Goal: Navigation & Orientation: Find specific page/section

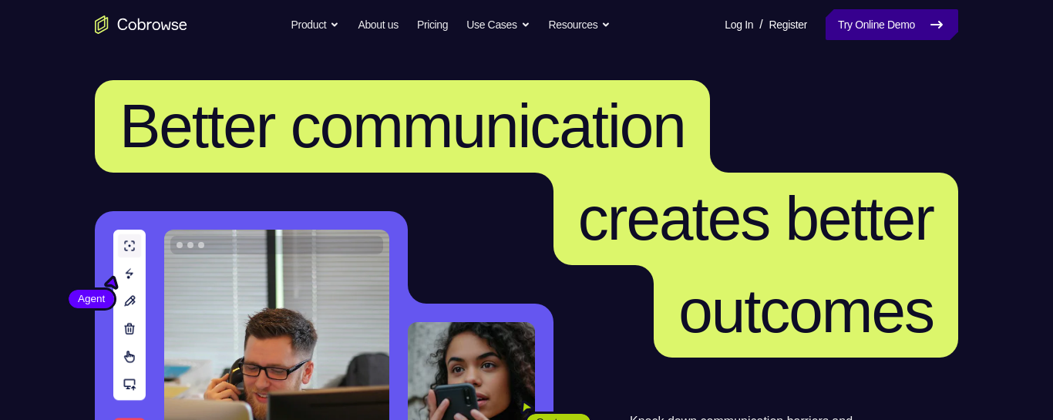
click at [856, 17] on link "Try Online Demo" at bounding box center [892, 24] width 133 height 31
click at [827, 41] on nav "Go back Powerful, Flexible and Trustworthy. Avoid all extra friction for both A…" at bounding box center [526, 24] width 1053 height 49
click at [831, 30] on link "Try Online Demo" at bounding box center [892, 24] width 133 height 31
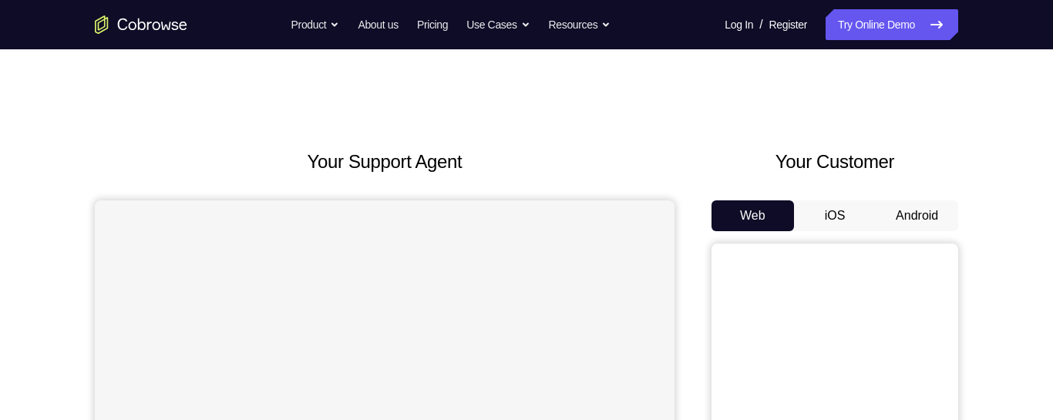
click at [877, 211] on button "Android" at bounding box center [917, 215] width 82 height 31
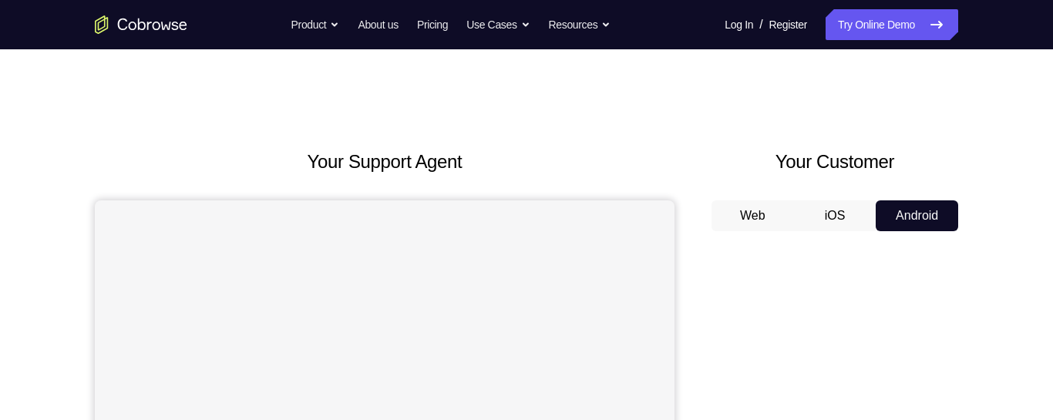
click at [889, 207] on button "Android" at bounding box center [917, 215] width 82 height 31
click at [847, 210] on button "iOS" at bounding box center [835, 215] width 82 height 31
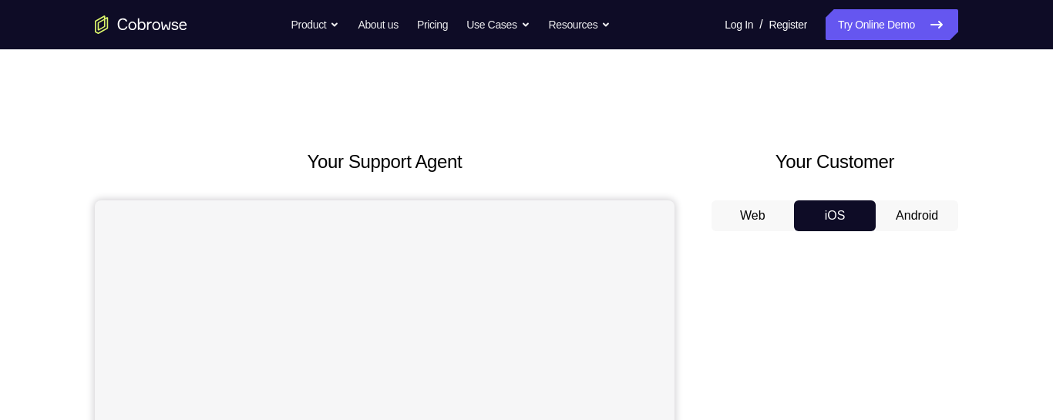
click at [712, 221] on button "Web" at bounding box center [753, 215] width 82 height 31
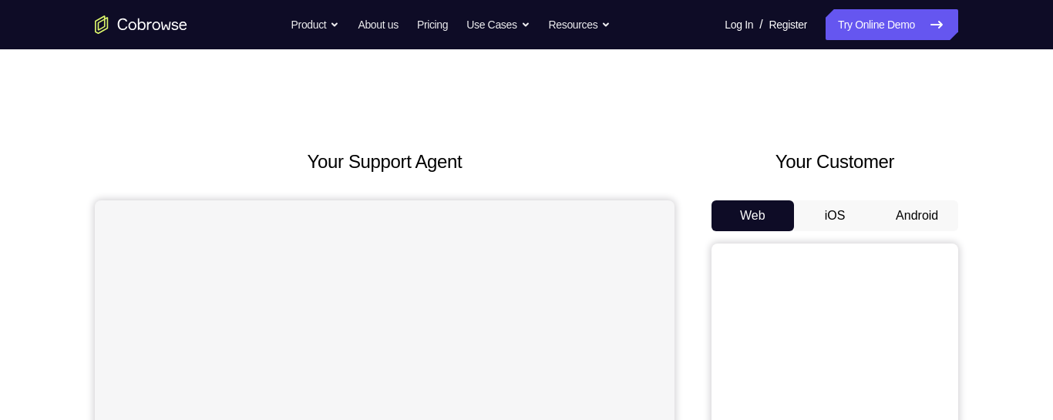
click at [813, 218] on button "iOS" at bounding box center [835, 215] width 82 height 31
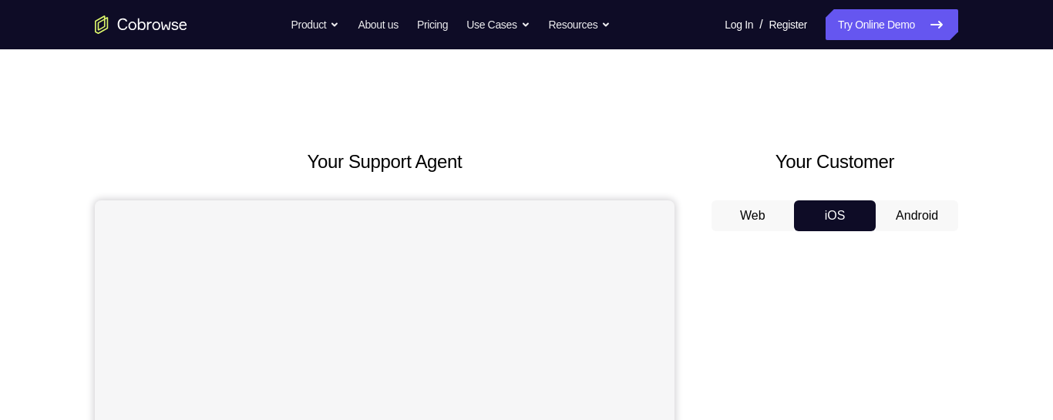
click at [932, 218] on button "Android" at bounding box center [917, 215] width 82 height 31
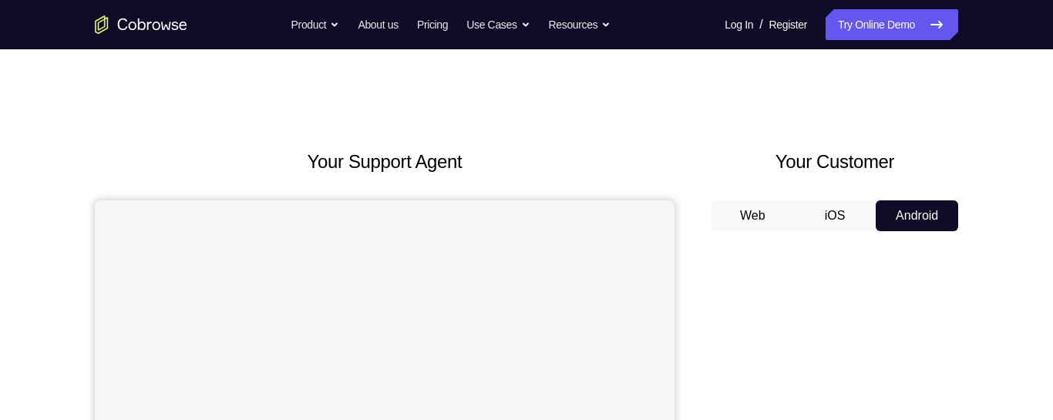
click at [740, 206] on button "Web" at bounding box center [753, 215] width 82 height 31
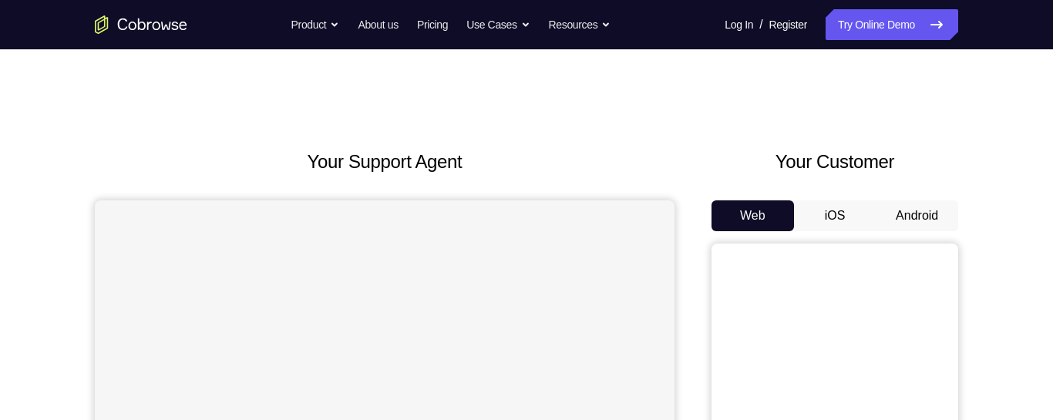
click at [843, 221] on button "iOS" at bounding box center [835, 215] width 82 height 31
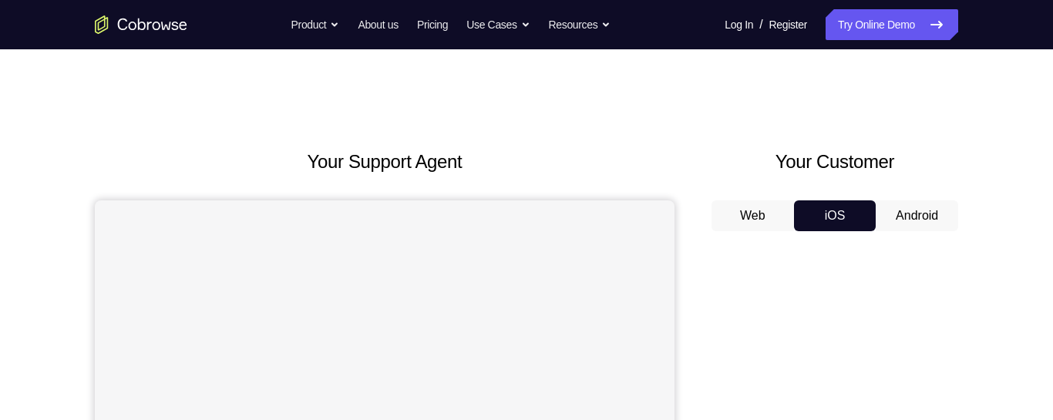
click at [899, 205] on button "Android" at bounding box center [917, 215] width 82 height 31
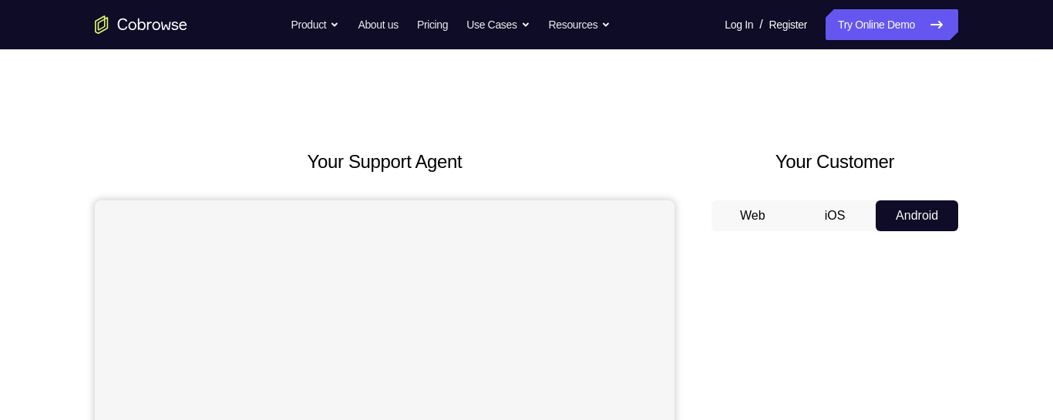
click at [936, 209] on button "Android" at bounding box center [917, 215] width 82 height 31
click at [766, 214] on button "Web" at bounding box center [753, 215] width 82 height 31
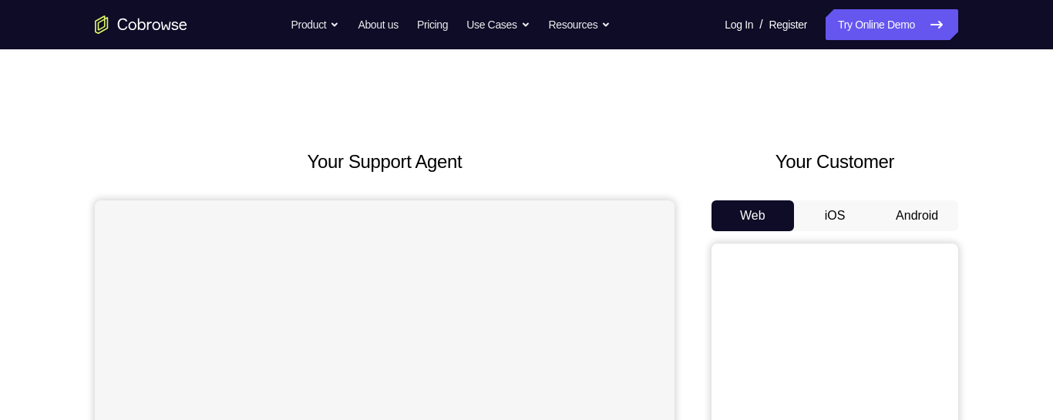
click at [849, 222] on button "iOS" at bounding box center [835, 215] width 82 height 31
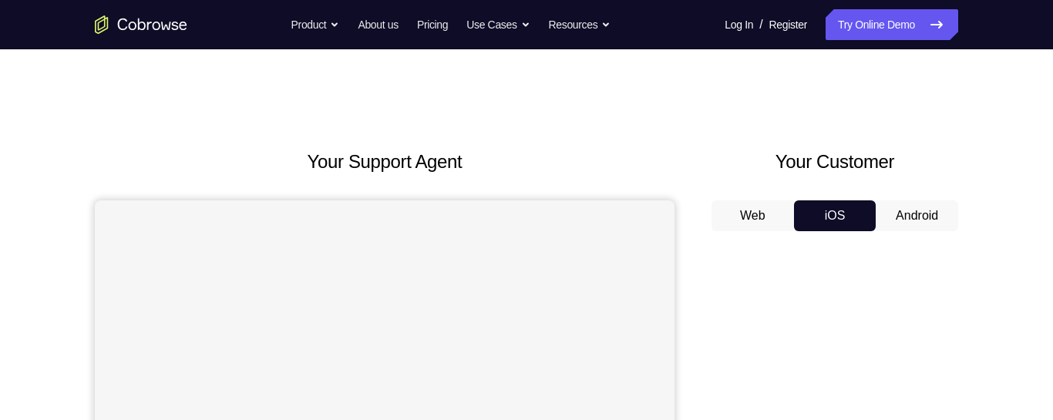
click at [921, 214] on button "Android" at bounding box center [917, 215] width 82 height 31
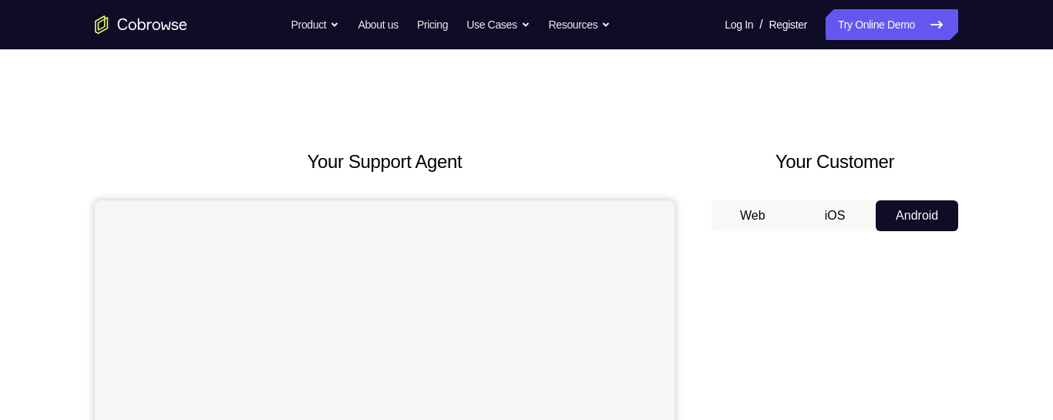
click at [739, 220] on button "Web" at bounding box center [753, 215] width 82 height 31
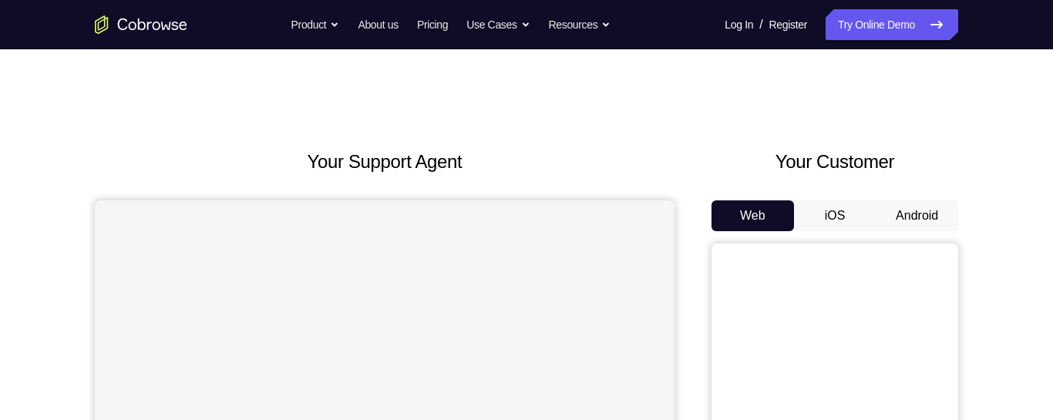
click at [890, 210] on button "Android" at bounding box center [917, 215] width 82 height 31
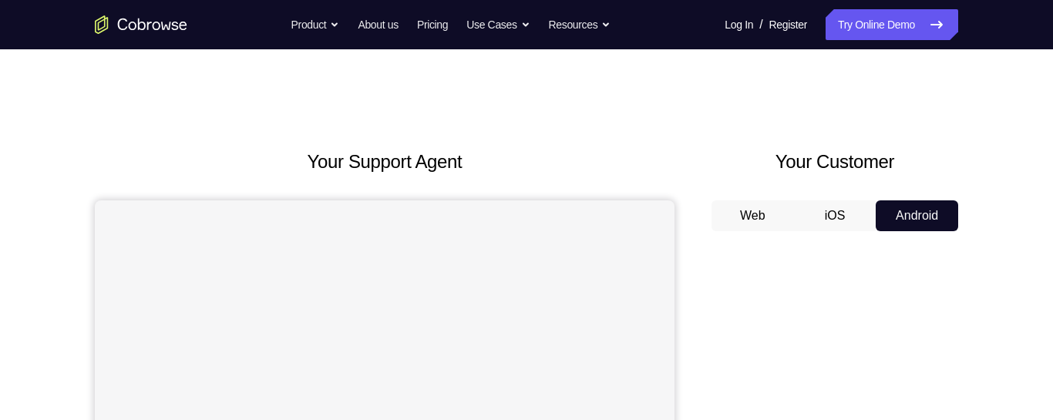
click at [750, 211] on button "Web" at bounding box center [753, 215] width 82 height 31
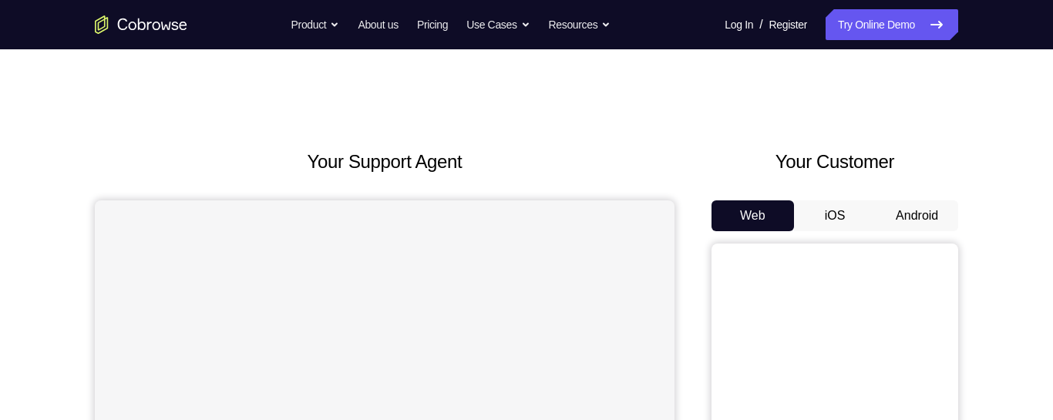
click at [906, 206] on button "Android" at bounding box center [917, 215] width 82 height 31
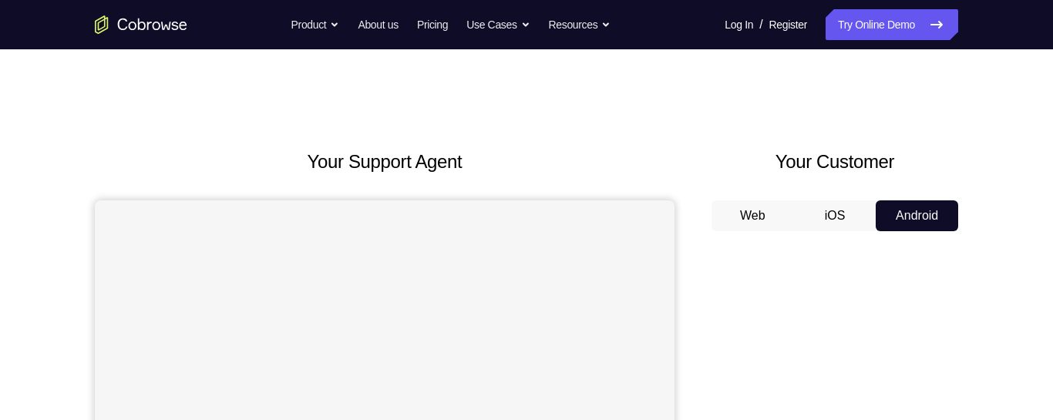
click at [822, 202] on button "iOS" at bounding box center [835, 215] width 82 height 31
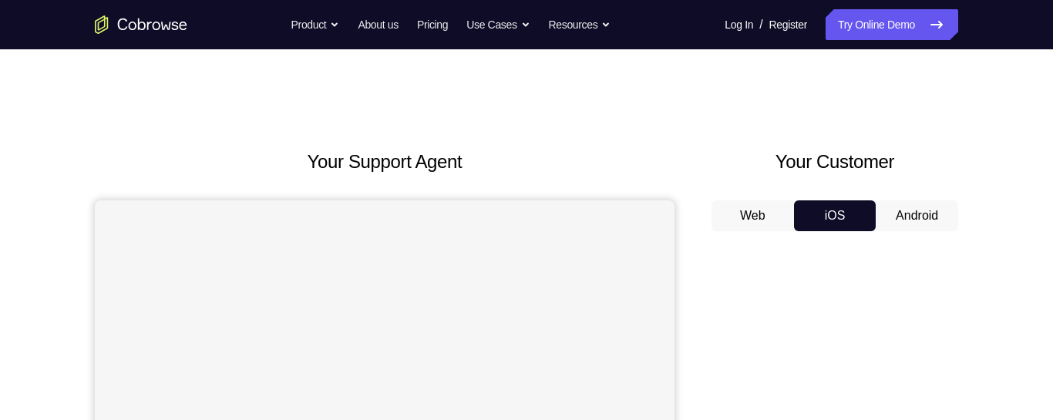
click at [862, 230] on button "iOS" at bounding box center [835, 215] width 82 height 31
click at [751, 225] on button "Web" at bounding box center [753, 215] width 82 height 31
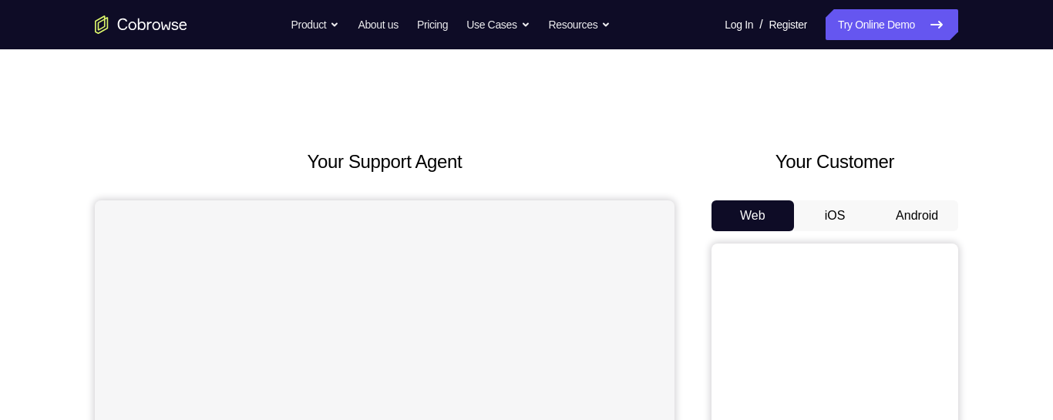
click at [895, 220] on button "Android" at bounding box center [917, 215] width 82 height 31
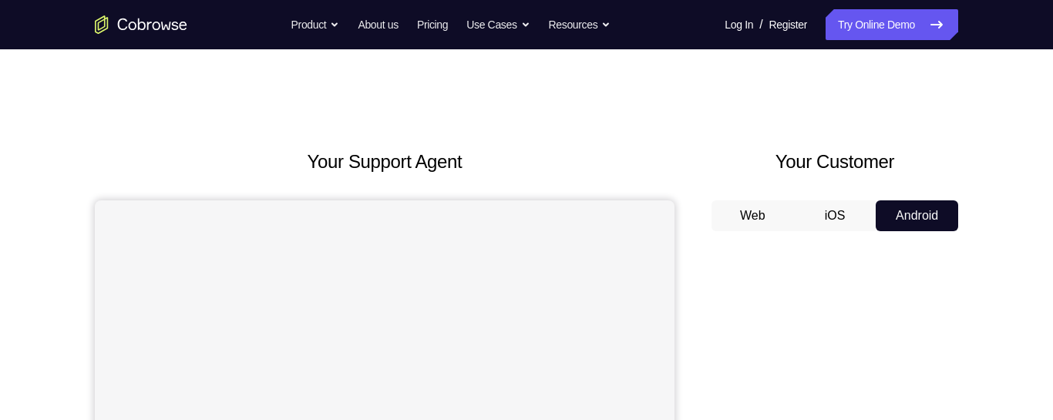
click at [913, 225] on button "Android" at bounding box center [917, 215] width 82 height 31
click at [784, 225] on button "Web" at bounding box center [753, 215] width 82 height 31
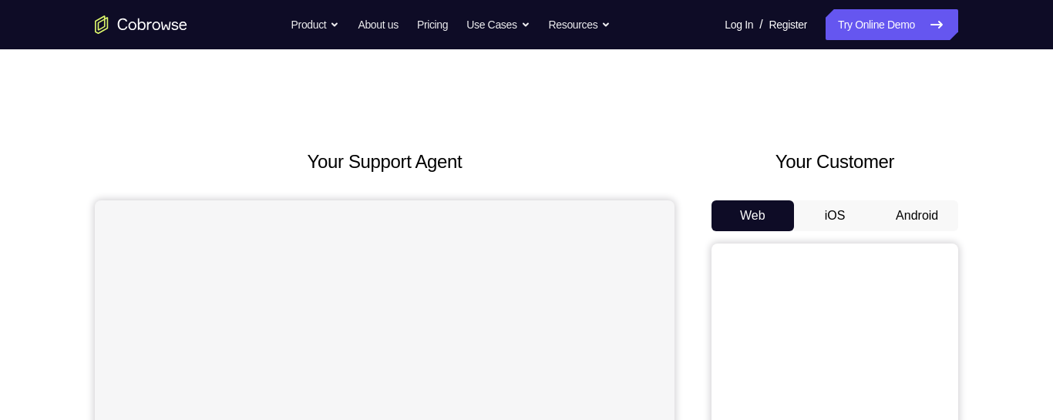
click at [865, 220] on button "iOS" at bounding box center [835, 215] width 82 height 31
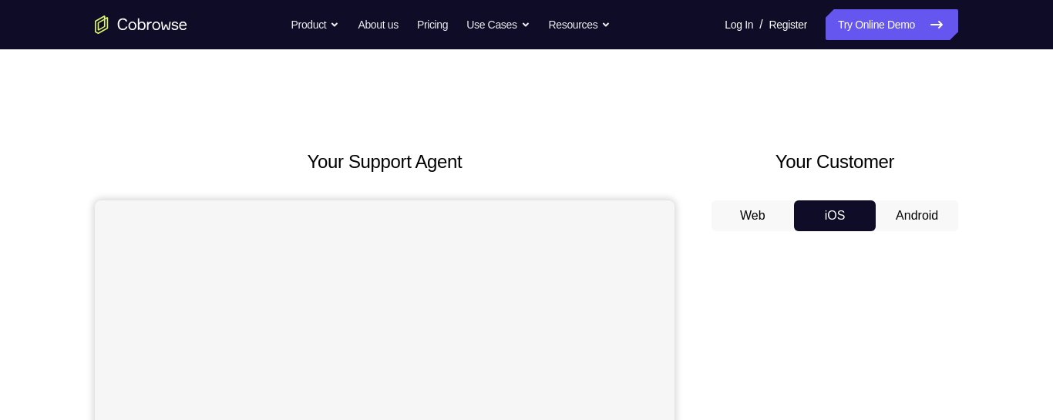
click at [929, 225] on button "Android" at bounding box center [917, 215] width 82 height 31
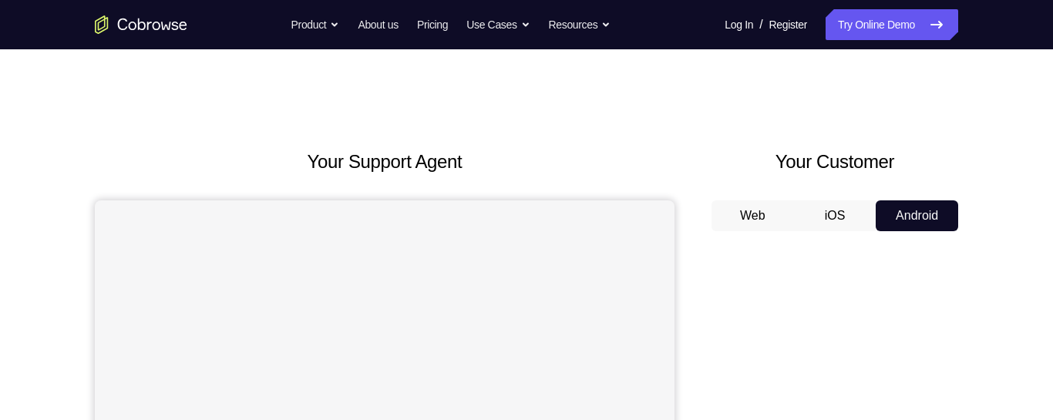
click at [846, 220] on button "iOS" at bounding box center [835, 215] width 82 height 31
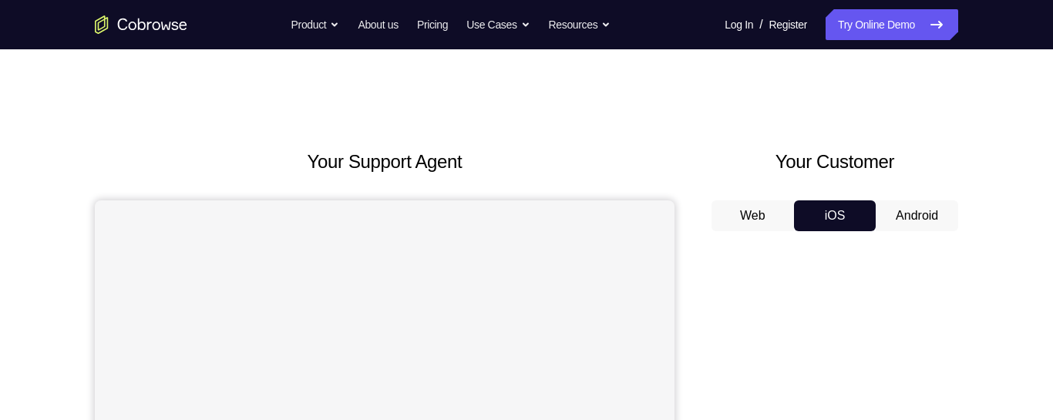
click at [887, 230] on button "Android" at bounding box center [917, 215] width 82 height 31
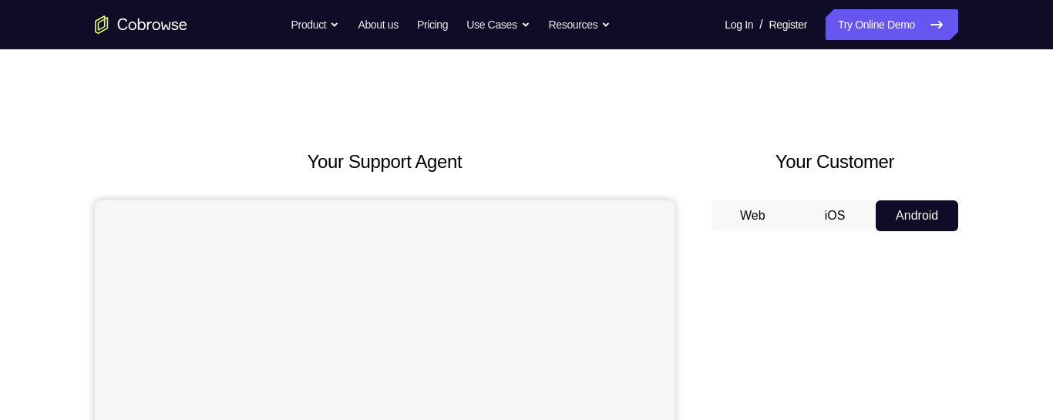
click at [773, 230] on button "Web" at bounding box center [753, 215] width 82 height 31
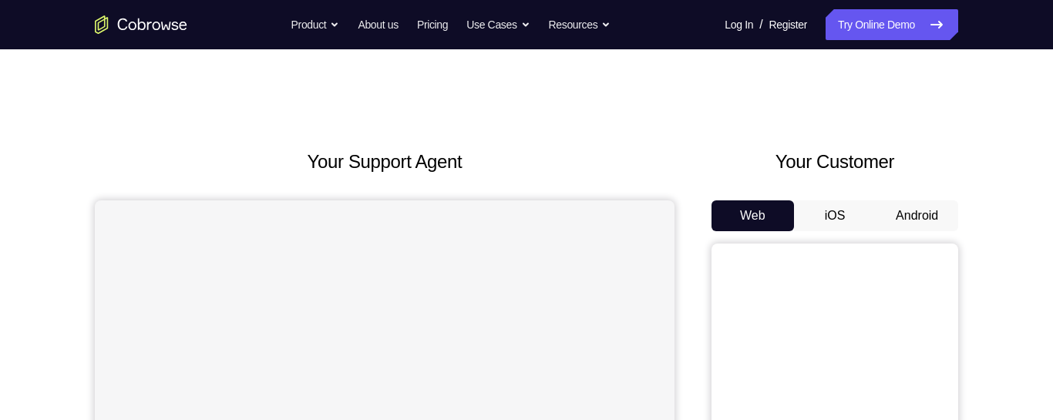
click at [814, 225] on button "iOS" at bounding box center [835, 215] width 82 height 31
click at [864, 226] on button "iOS" at bounding box center [835, 215] width 82 height 31
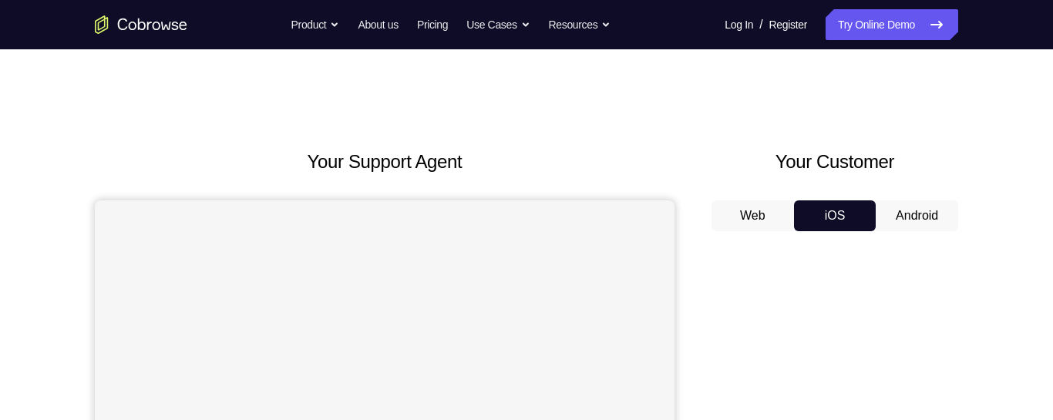
click at [894, 217] on button "Android" at bounding box center [917, 215] width 82 height 31
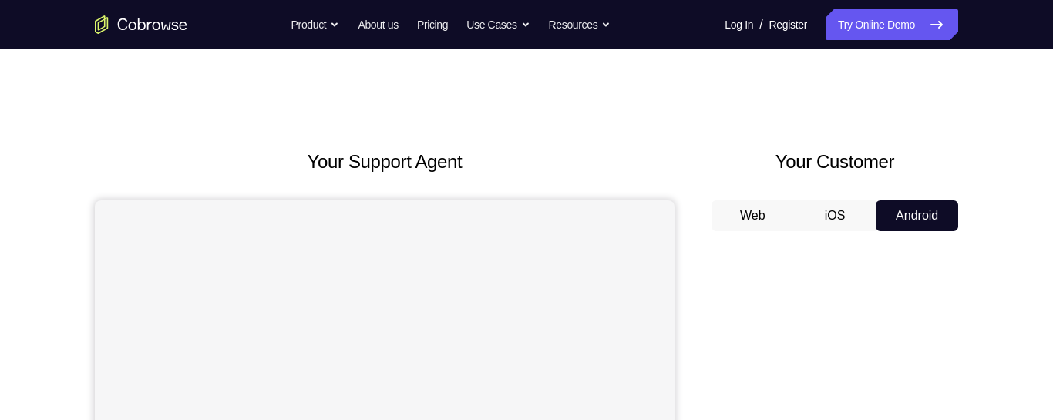
click at [893, 220] on button "Android" at bounding box center [917, 215] width 82 height 31
click at [809, 226] on button "iOS" at bounding box center [835, 215] width 82 height 31
click at [822, 227] on button "iOS" at bounding box center [835, 215] width 82 height 31
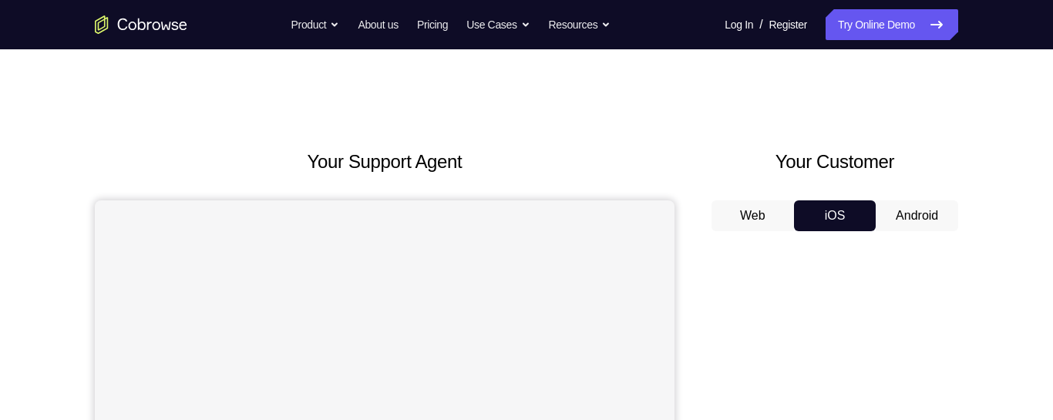
click at [779, 217] on button "Web" at bounding box center [753, 215] width 82 height 31
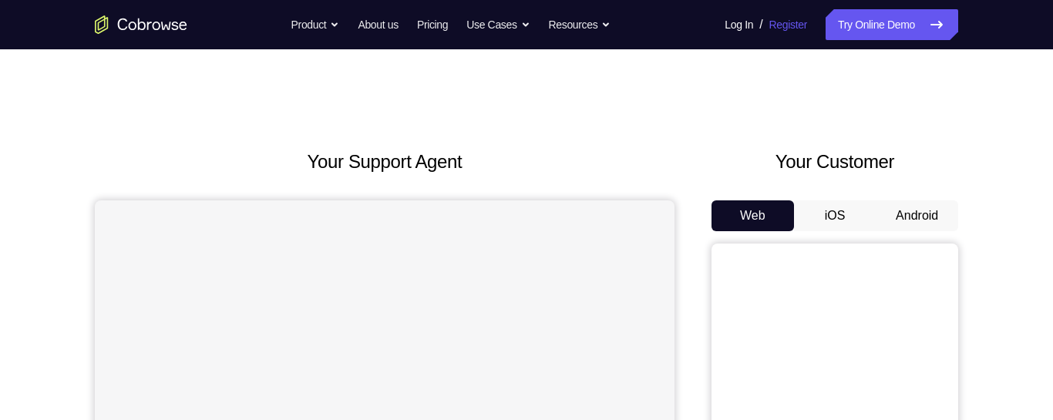
click at [769, 13] on link "Register" at bounding box center [788, 24] width 38 height 31
click at [786, 23] on link "Register" at bounding box center [788, 24] width 38 height 31
click at [867, 227] on button "iOS" at bounding box center [835, 215] width 82 height 31
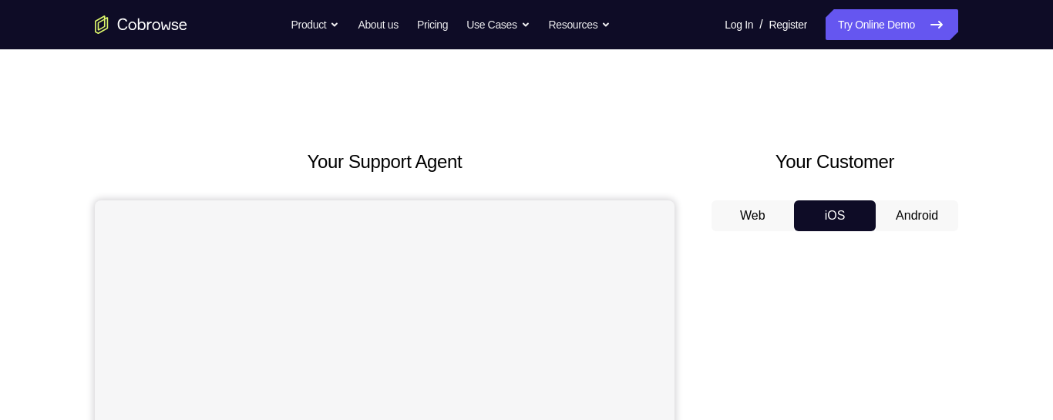
click at [918, 218] on button "Android" at bounding box center [917, 215] width 82 height 31
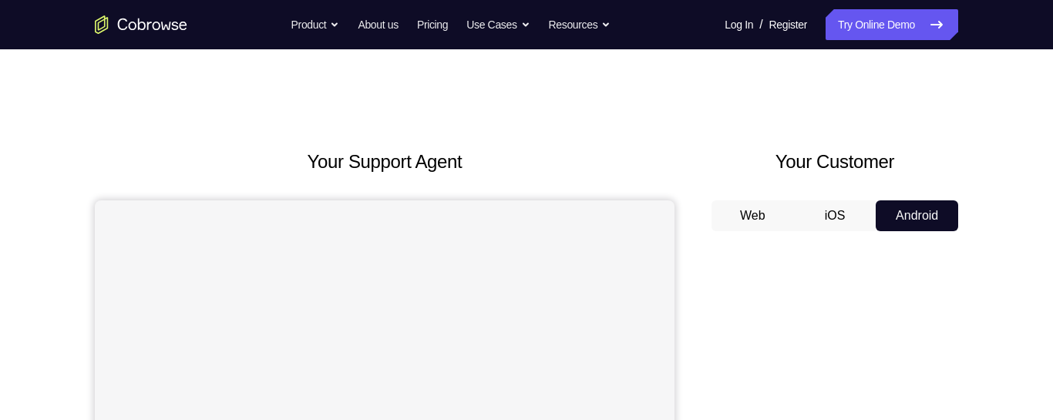
click at [818, 226] on button "iOS" at bounding box center [835, 215] width 82 height 31
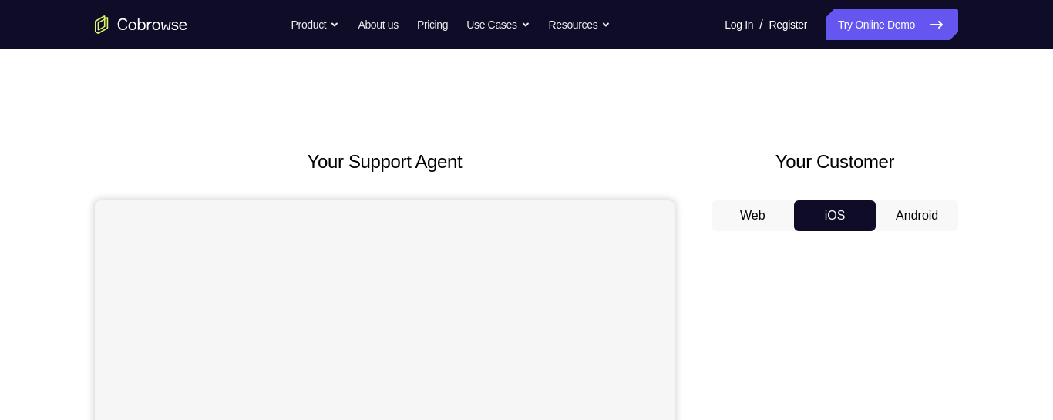
click at [912, 217] on button "Android" at bounding box center [917, 215] width 82 height 31
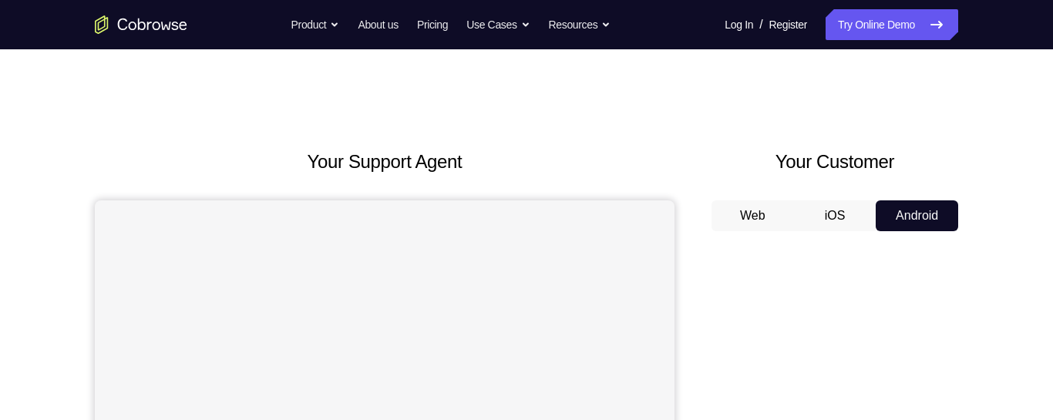
click at [803, 202] on button "iOS" at bounding box center [835, 215] width 82 height 31
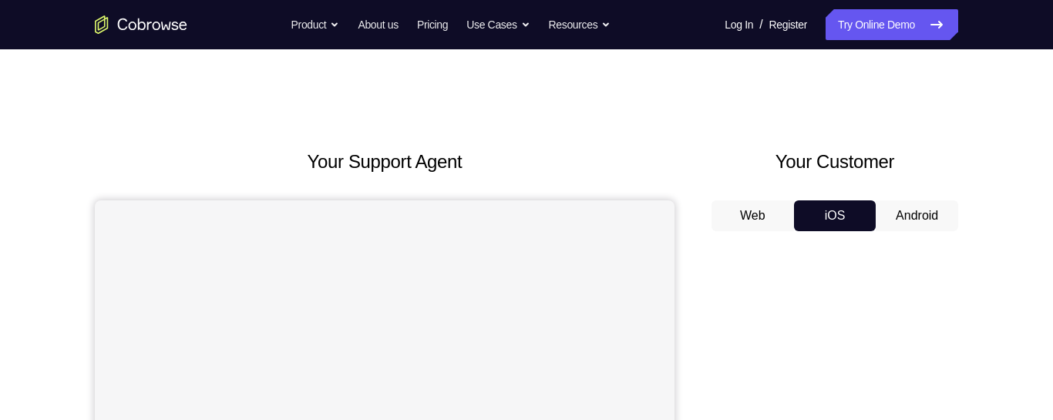
click at [761, 210] on button "Web" at bounding box center [753, 215] width 82 height 31
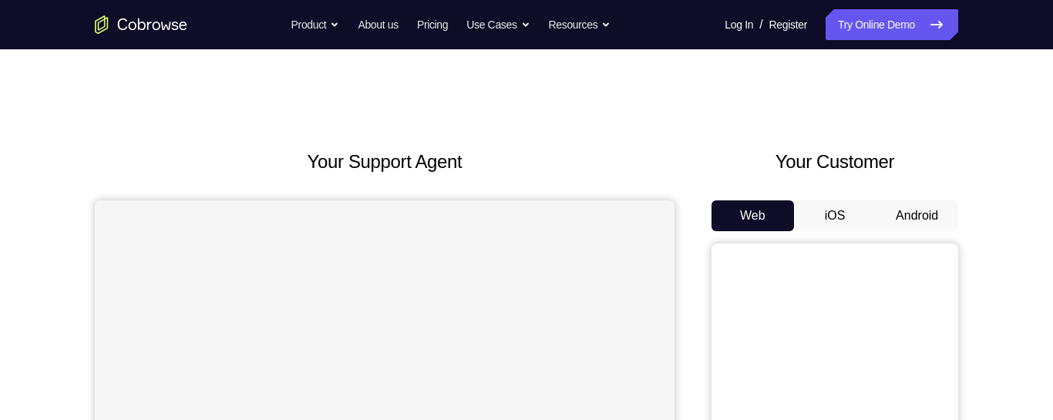
click at [850, 223] on button "iOS" at bounding box center [835, 215] width 82 height 31
click at [812, 211] on button "iOS" at bounding box center [835, 215] width 82 height 31
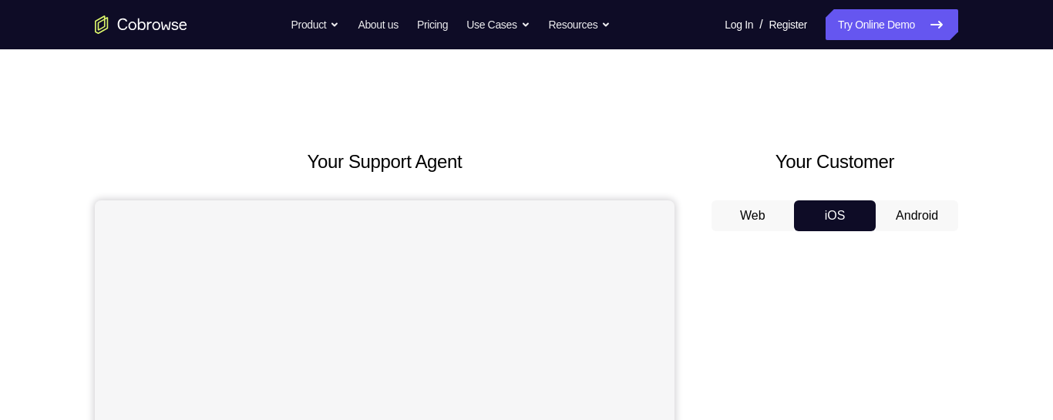
click at [888, 225] on button "Android" at bounding box center [917, 215] width 82 height 31
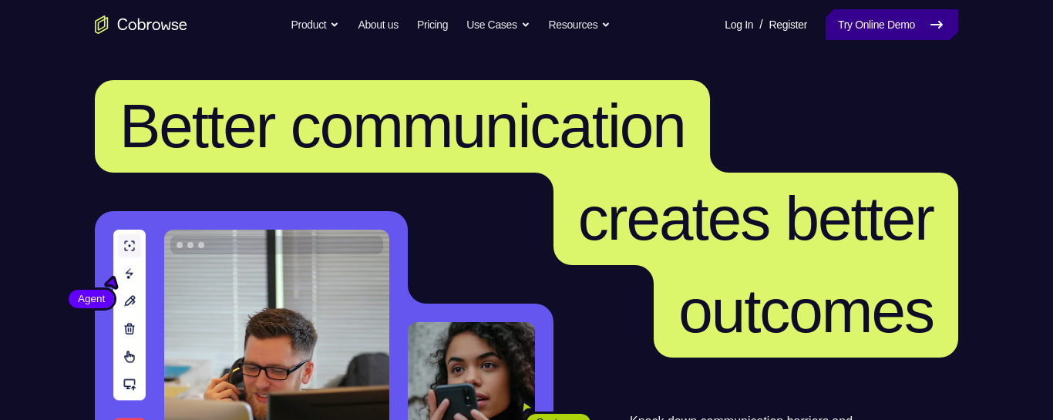
click at [890, 29] on link "Try Online Demo" at bounding box center [892, 24] width 133 height 31
click at [893, 39] on link "Try Online Demo" at bounding box center [892, 24] width 133 height 31
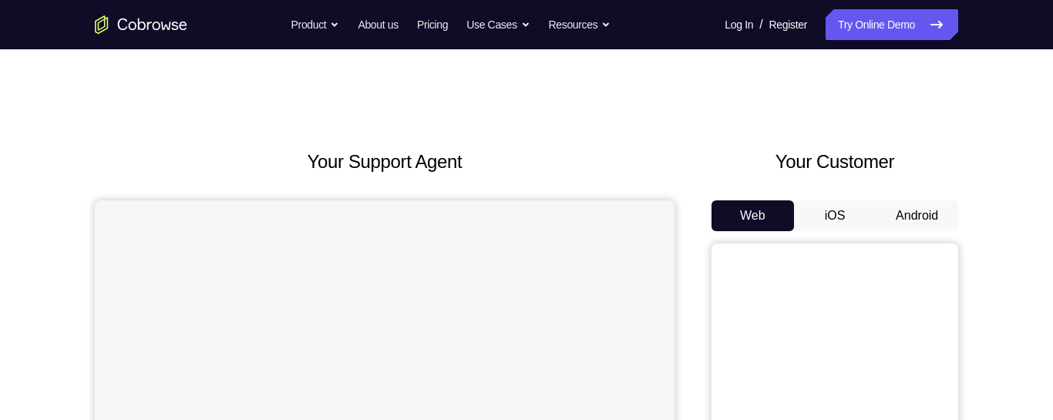
click at [871, 231] on button "iOS" at bounding box center [835, 215] width 82 height 31
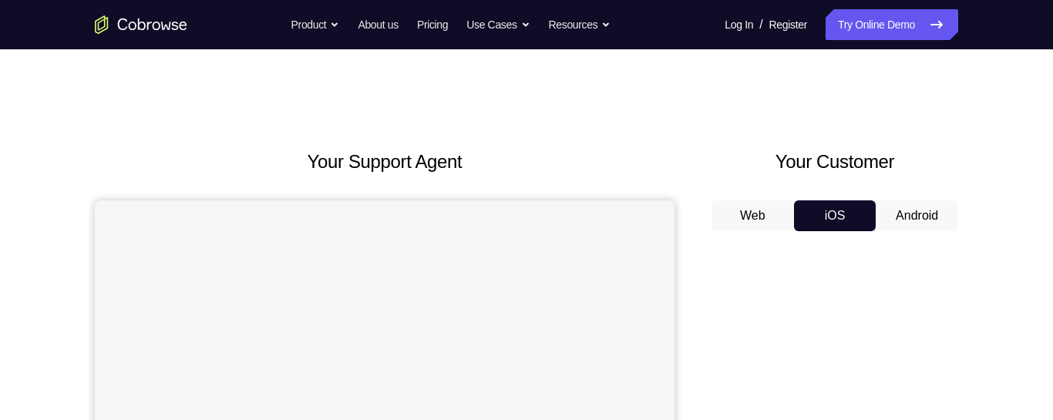
click at [923, 221] on button "Android" at bounding box center [917, 215] width 82 height 31
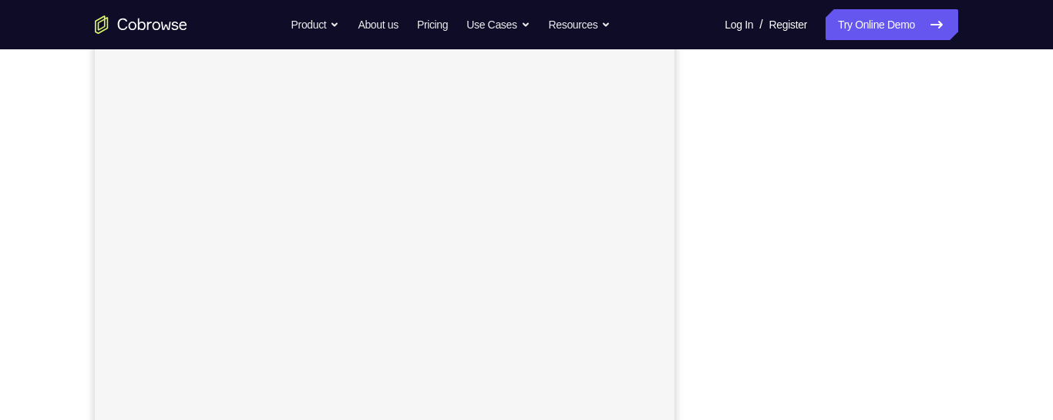
scroll to position [270, 0]
